Goal: Learn about a topic

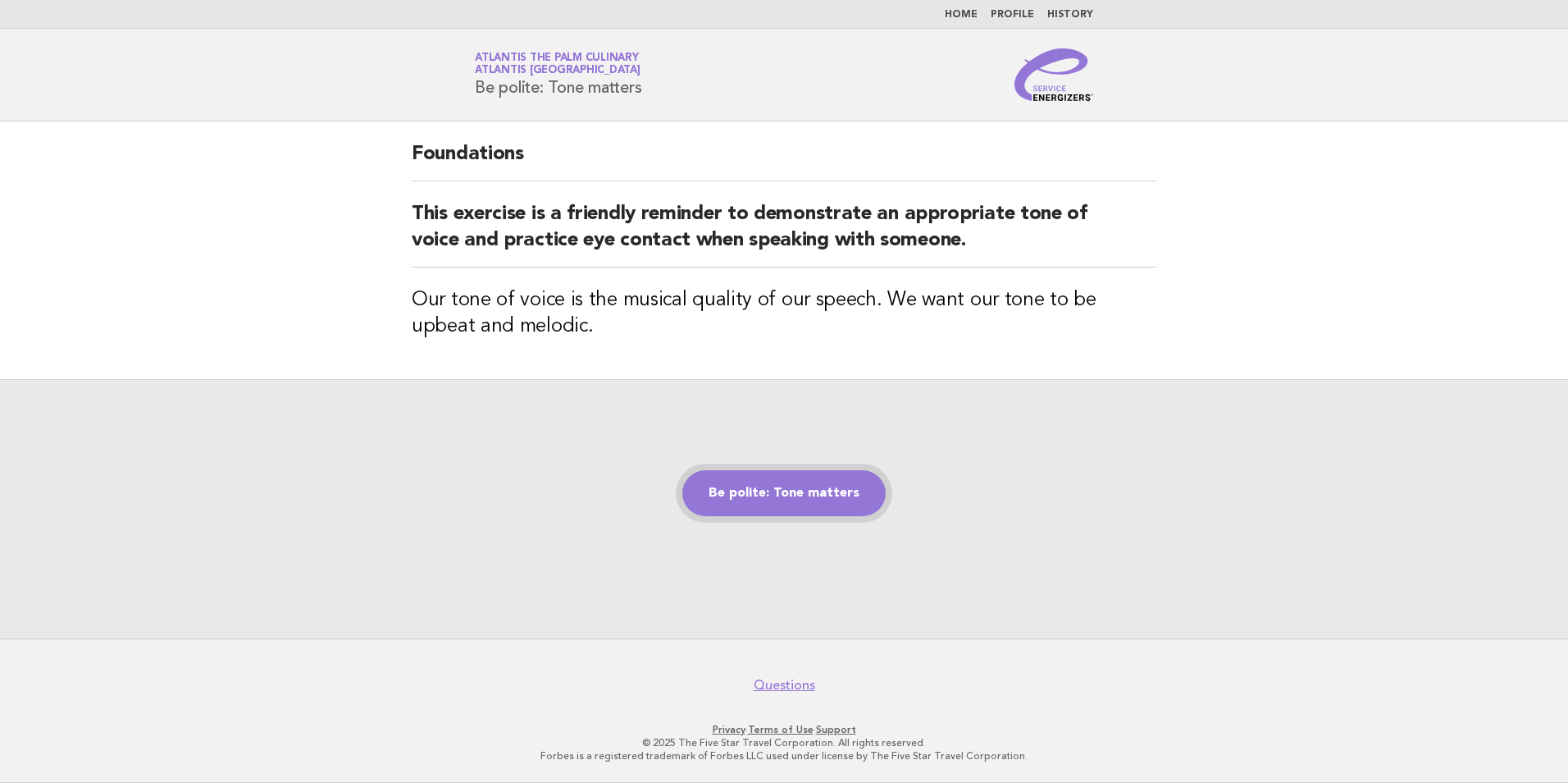
click at [755, 484] on link "Be polite: Tone matters" at bounding box center [784, 494] width 203 height 46
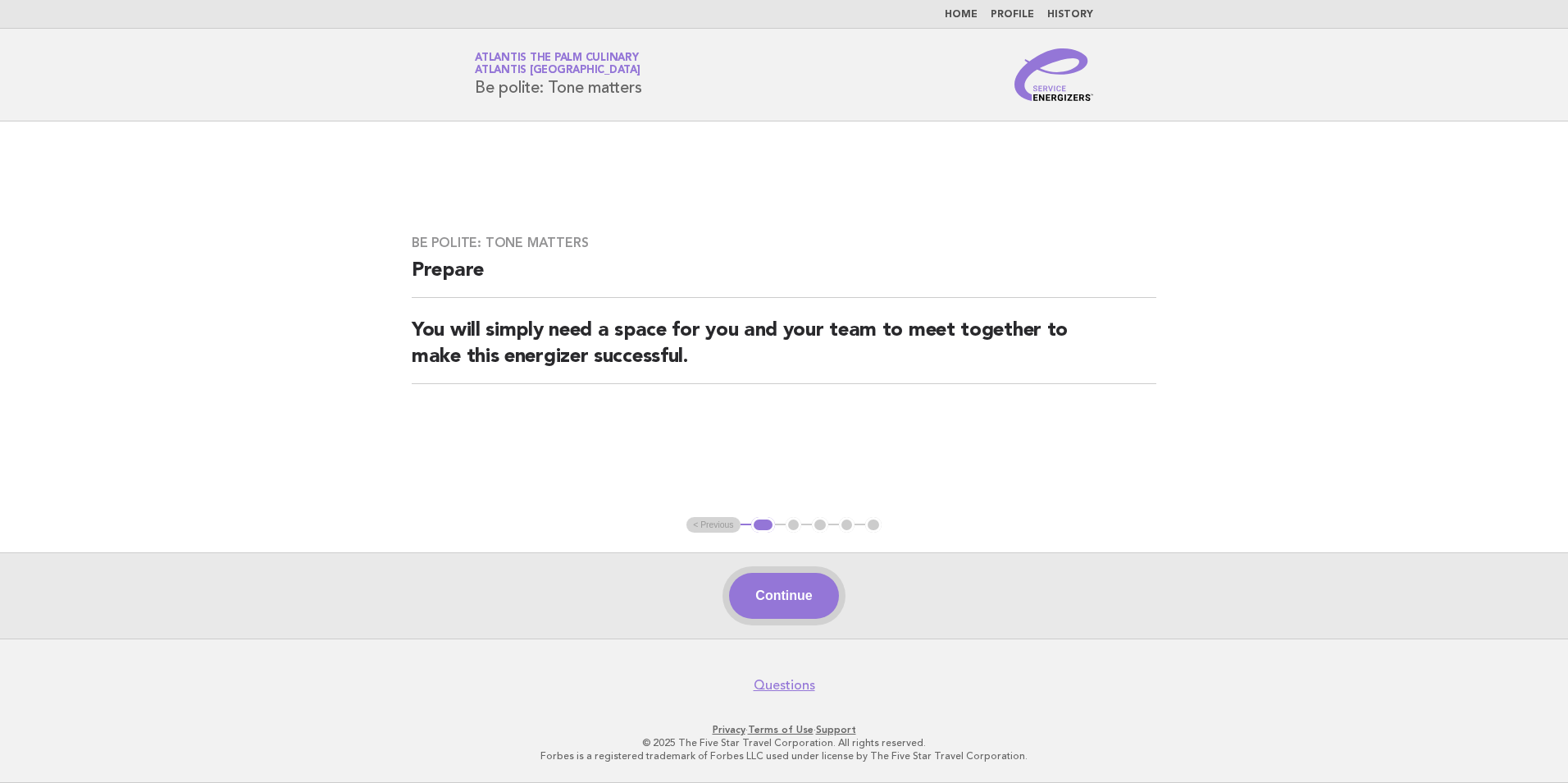
click at [818, 615] on button "Continue" at bounding box center [784, 596] width 109 height 46
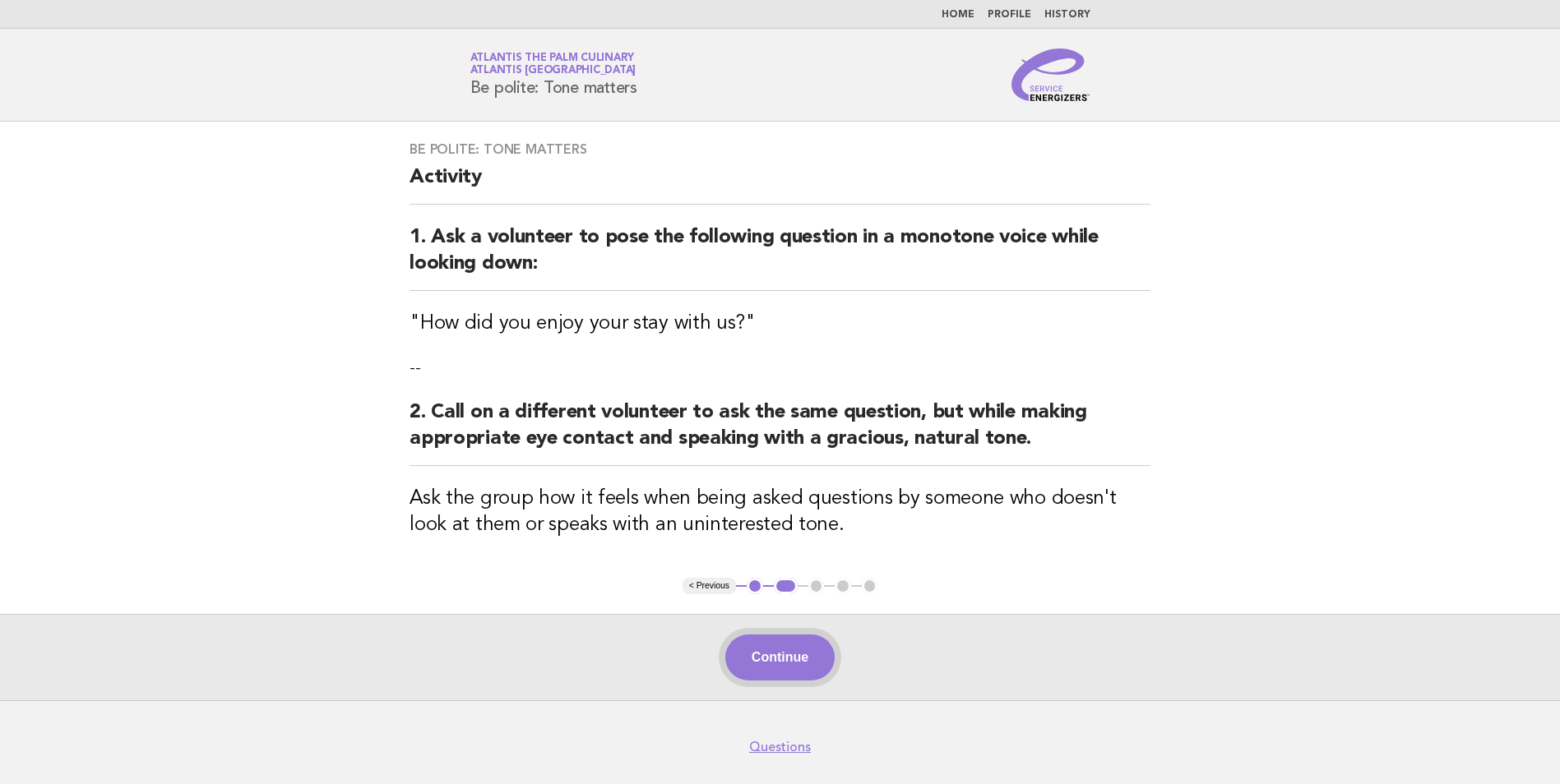
click at [793, 651] on button "Continue" at bounding box center [780, 658] width 109 height 46
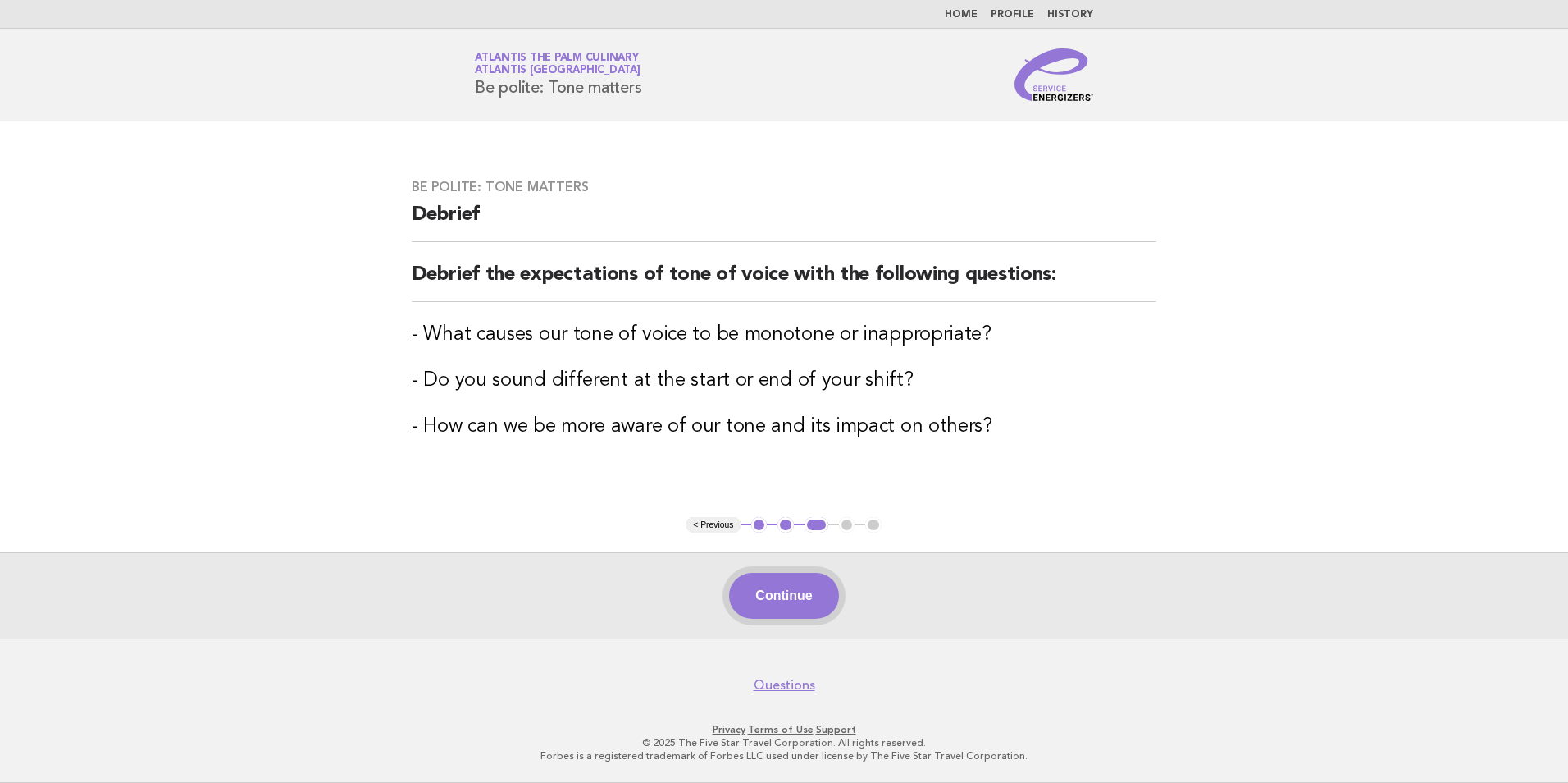
click at [815, 597] on button "Continue" at bounding box center [784, 596] width 109 height 46
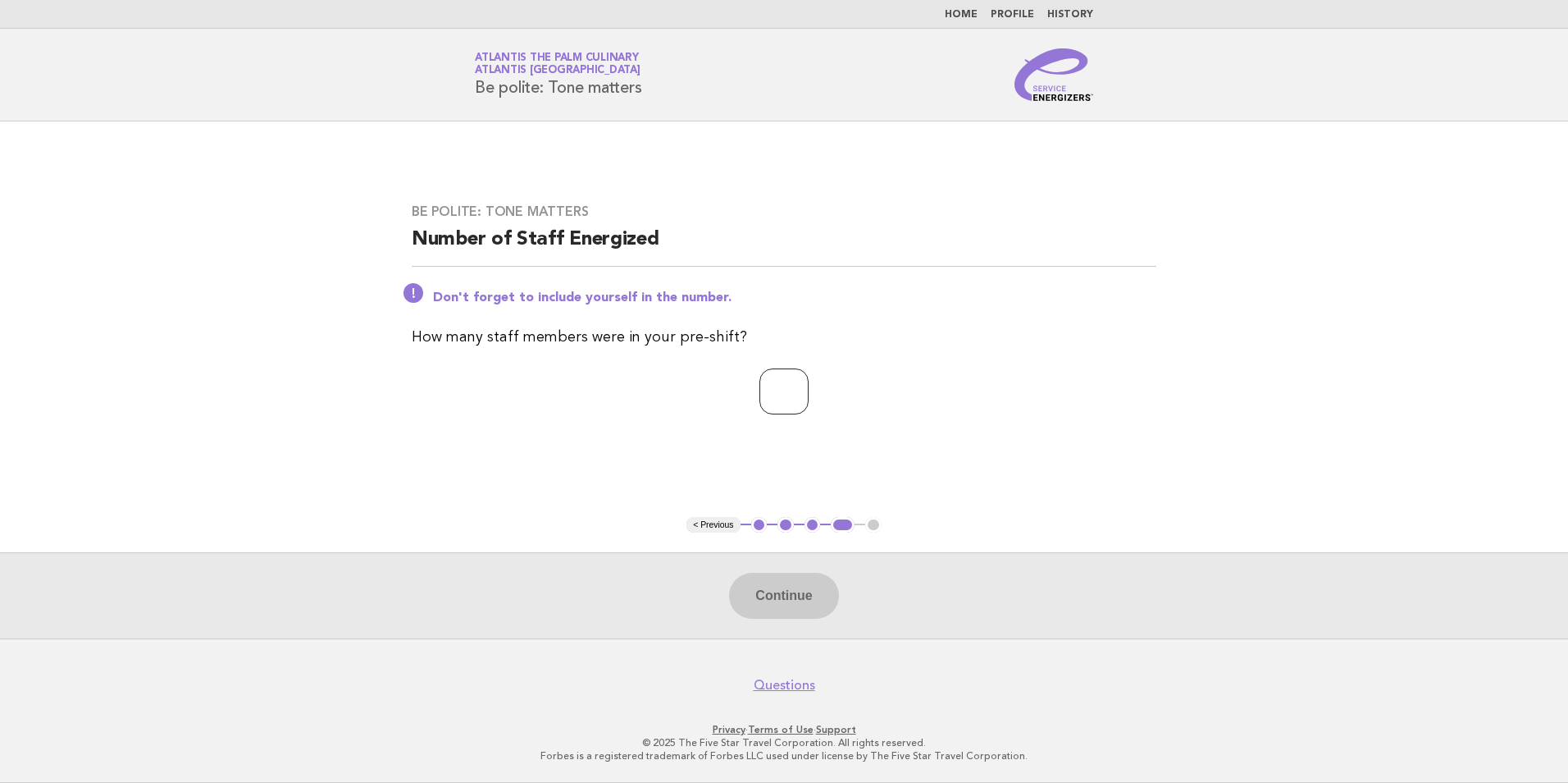
click at [759, 393] on input "number" at bounding box center [784, 392] width 49 height 46
click at [796, 387] on input "number" at bounding box center [784, 392] width 49 height 46
type input "**"
click at [789, 592] on button "Continue" at bounding box center [784, 596] width 109 height 46
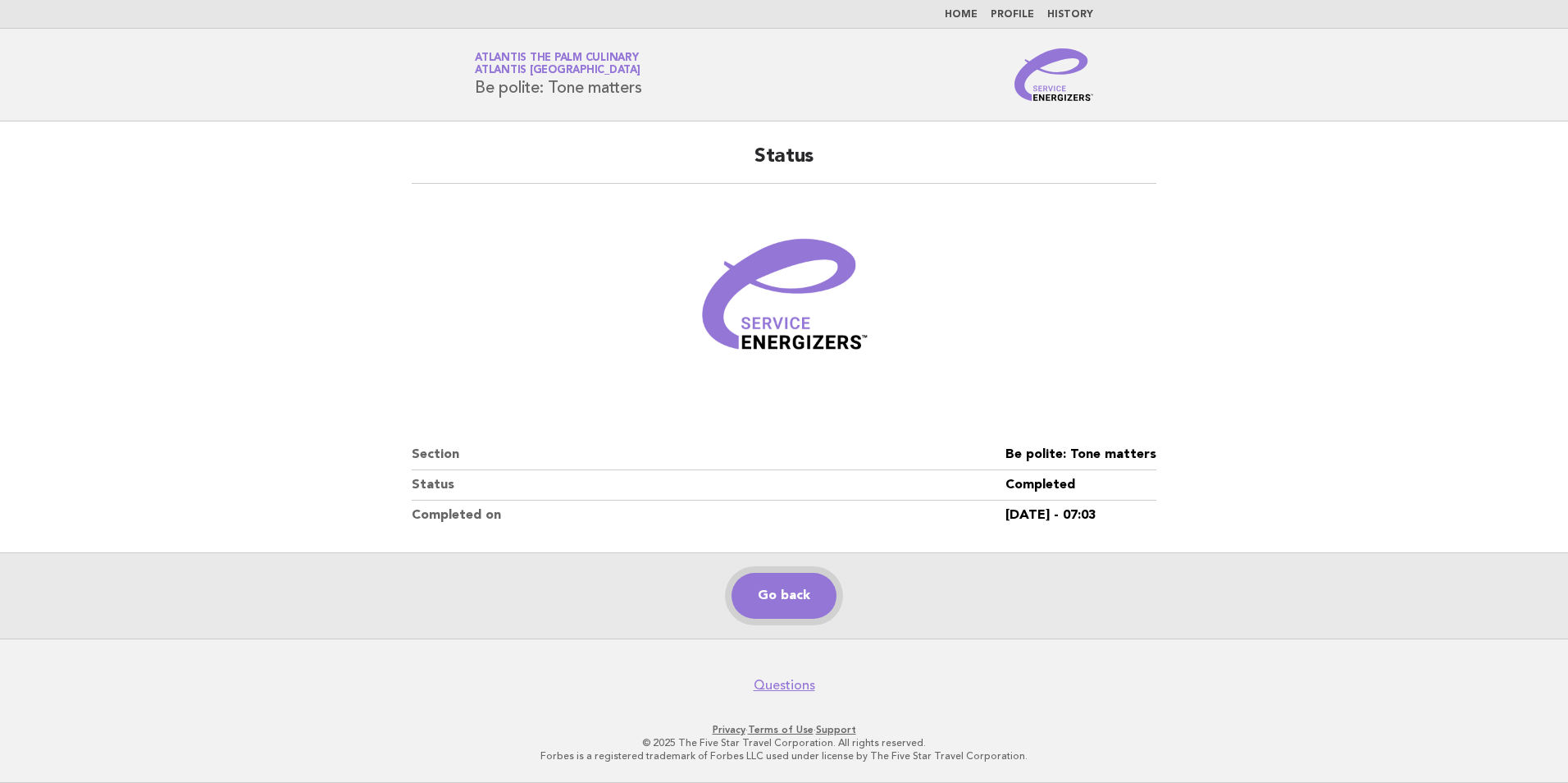
click at [795, 582] on link "Go back" at bounding box center [784, 596] width 105 height 46
